Goal: Submit feedback/report problem: Submit feedback/report problem

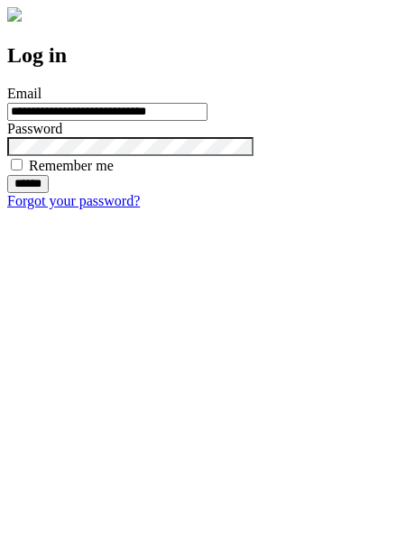
type input "**********"
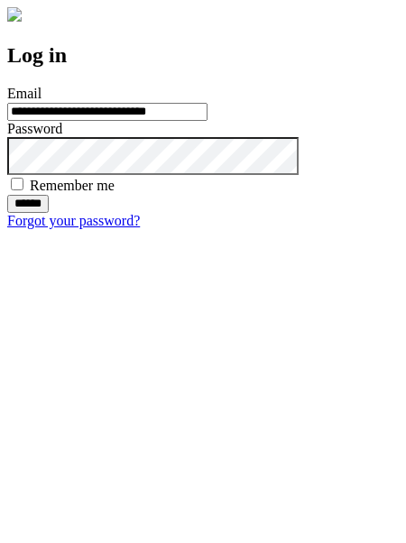
click at [49, 213] on input "******" at bounding box center [28, 204] width 42 height 18
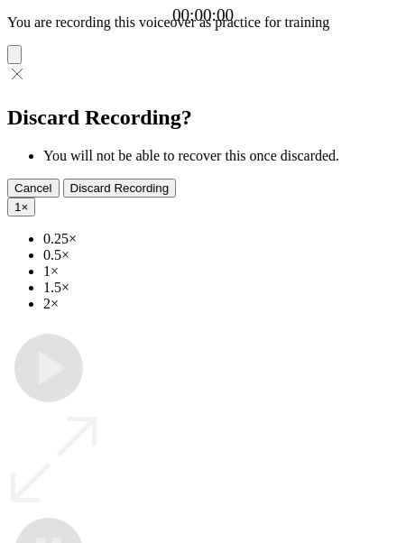
type input "**********"
